Goal: Check status: Check status

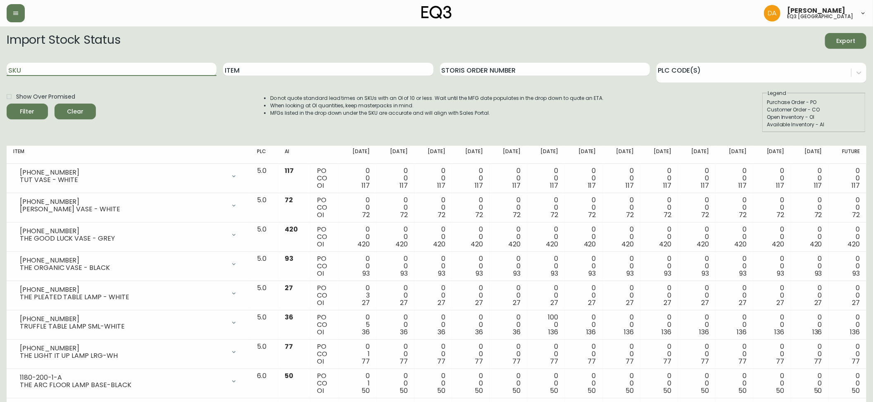
click at [59, 71] on input "SKU" at bounding box center [112, 69] width 210 height 13
click at [29, 108] on div "Filter" at bounding box center [27, 112] width 14 height 10
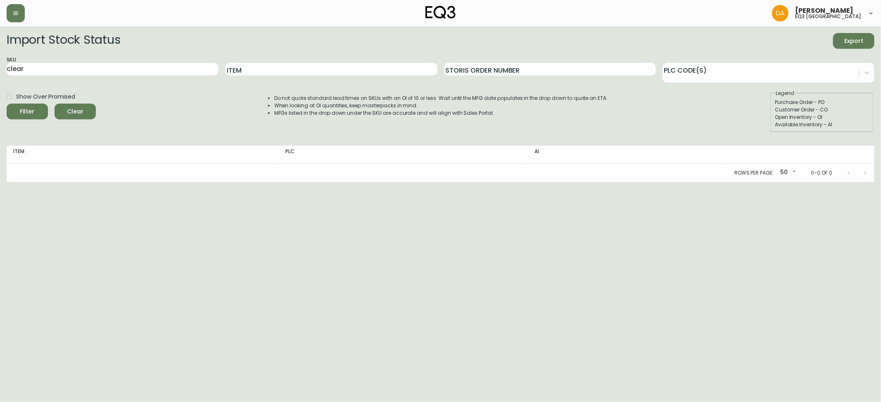
click at [32, 109] on span "Filter" at bounding box center [27, 112] width 28 height 10
click at [37, 67] on input "clear" at bounding box center [113, 69] width 212 height 13
type input "c"
type input "tino"
click at [32, 112] on div "Filter" at bounding box center [27, 112] width 14 height 10
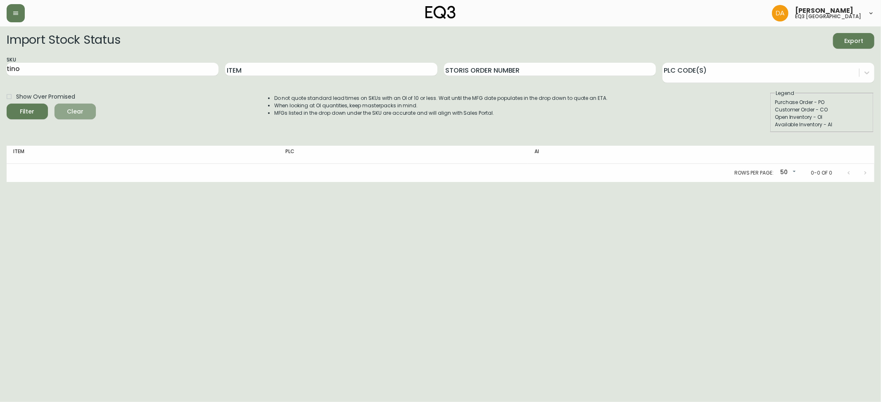
click at [73, 111] on span "Clear" at bounding box center [75, 112] width 28 height 10
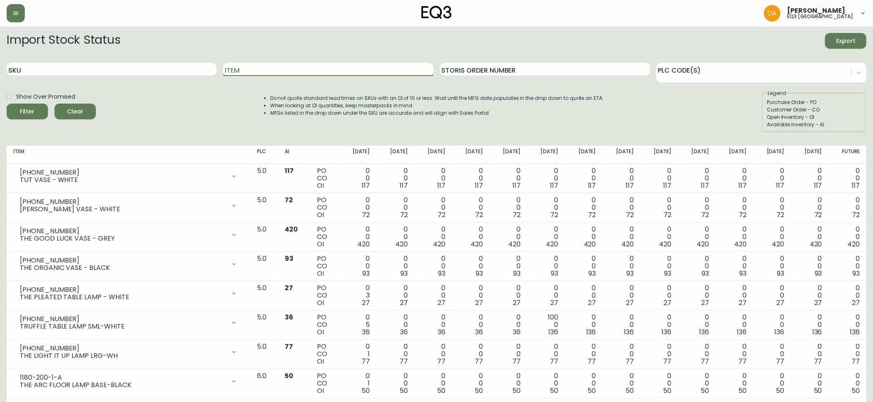
click at [237, 69] on input "Item" at bounding box center [328, 69] width 210 height 13
type input "tino"
click at [33, 111] on span "Filter" at bounding box center [27, 112] width 28 height 10
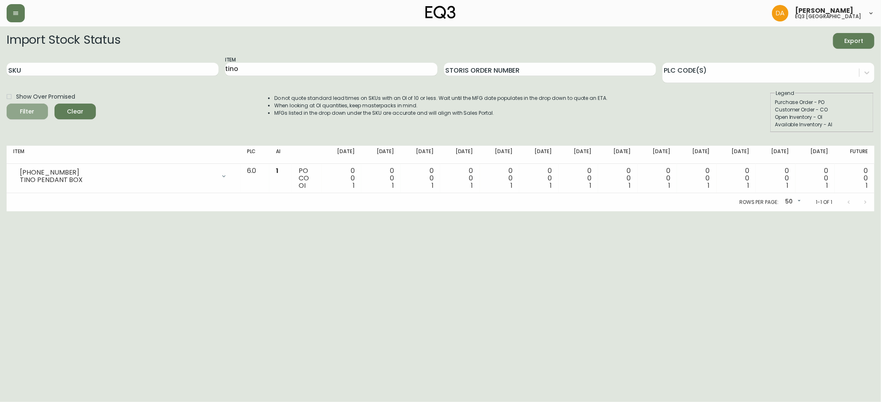
click at [33, 111] on span "Filter" at bounding box center [27, 112] width 28 height 10
click at [791, 76] on div at bounding box center [760, 71] width 197 height 12
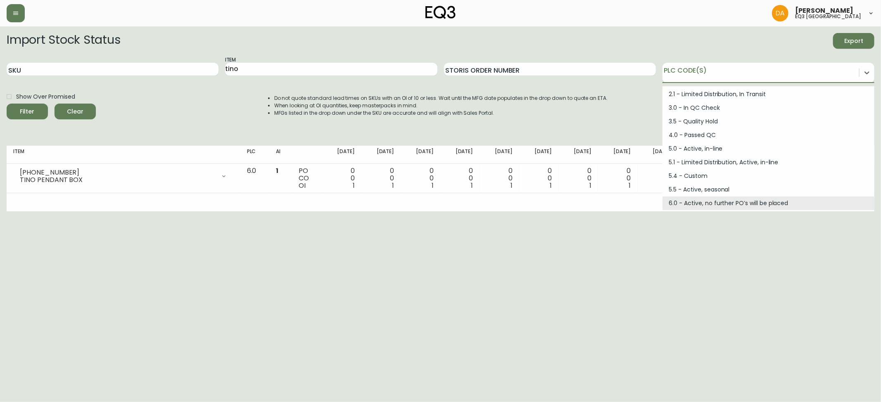
scroll to position [110, 0]
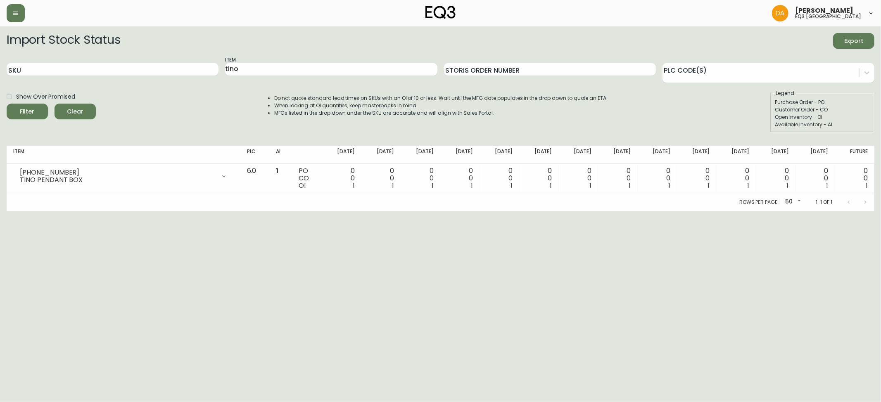
click at [207, 123] on div "Show Over Promised Filter Clear Do not quote standard lead times on SKUs with a…" at bounding box center [441, 111] width 868 height 43
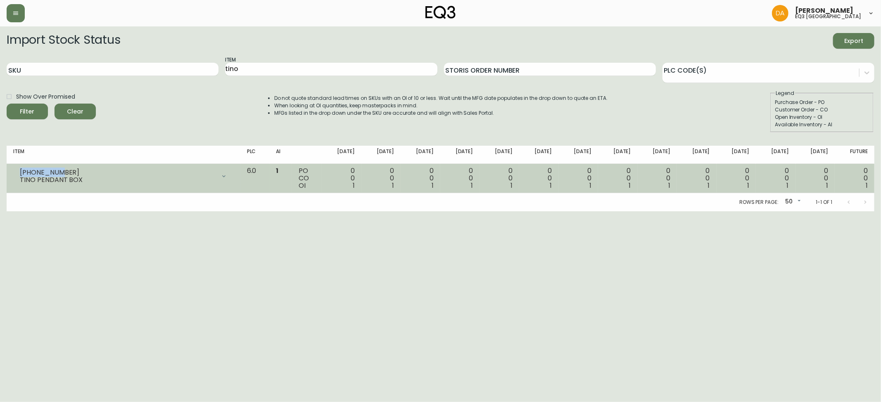
drag, startPoint x: 64, startPoint y: 169, endPoint x: 9, endPoint y: 171, distance: 54.6
click at [9, 171] on td "[PHONE_NUMBER] TINO PENDANT BOX Opening Balance 1 ( [DATE] ) Available Inventor…" at bounding box center [124, 178] width 234 height 29
copy div "[PHONE_NUMBER]"
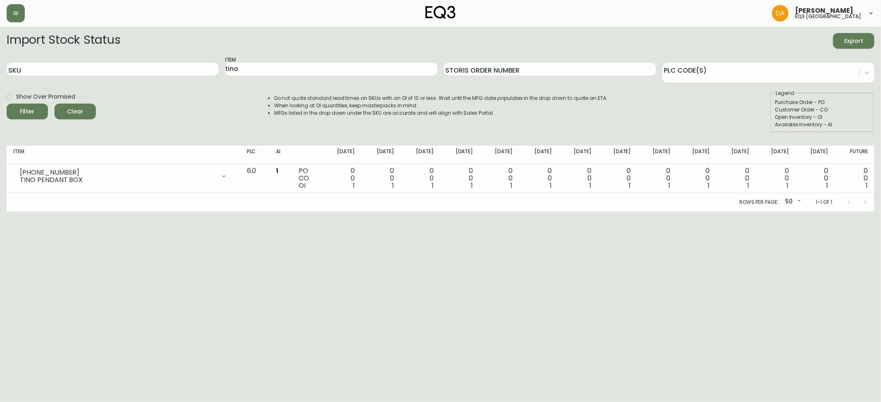
click at [796, 211] on html "[PERSON_NAME] eq3 calgary Import Stock Status Export SKU Item tino Storis Order…" at bounding box center [440, 105] width 881 height 211
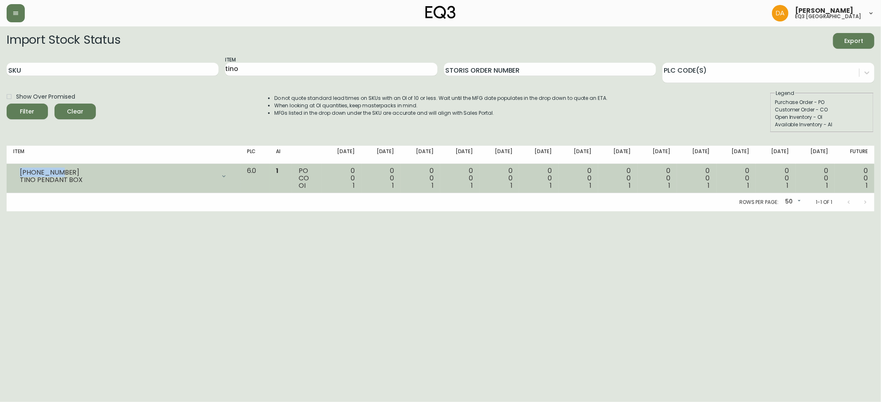
drag, startPoint x: 58, startPoint y: 171, endPoint x: 15, endPoint y: 172, distance: 43.4
click at [15, 172] on div "[PHONE_NUMBER] TINO PENDANT BOX" at bounding box center [123, 176] width 221 height 18
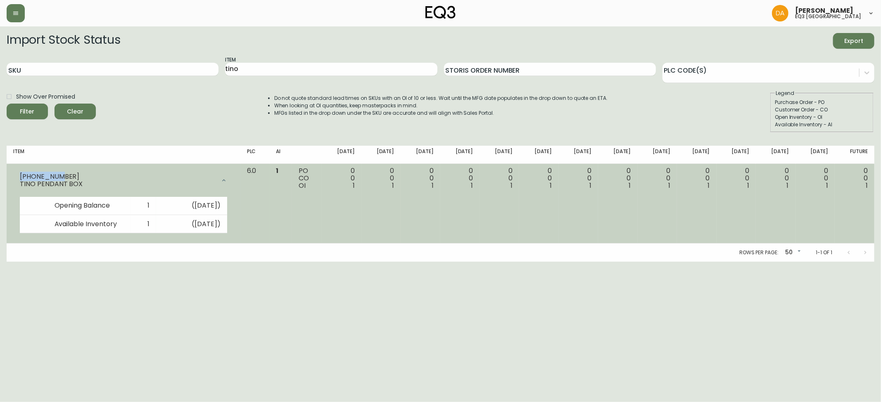
copy div "[PHONE_NUMBER]"
